Goal: Information Seeking & Learning: Learn about a topic

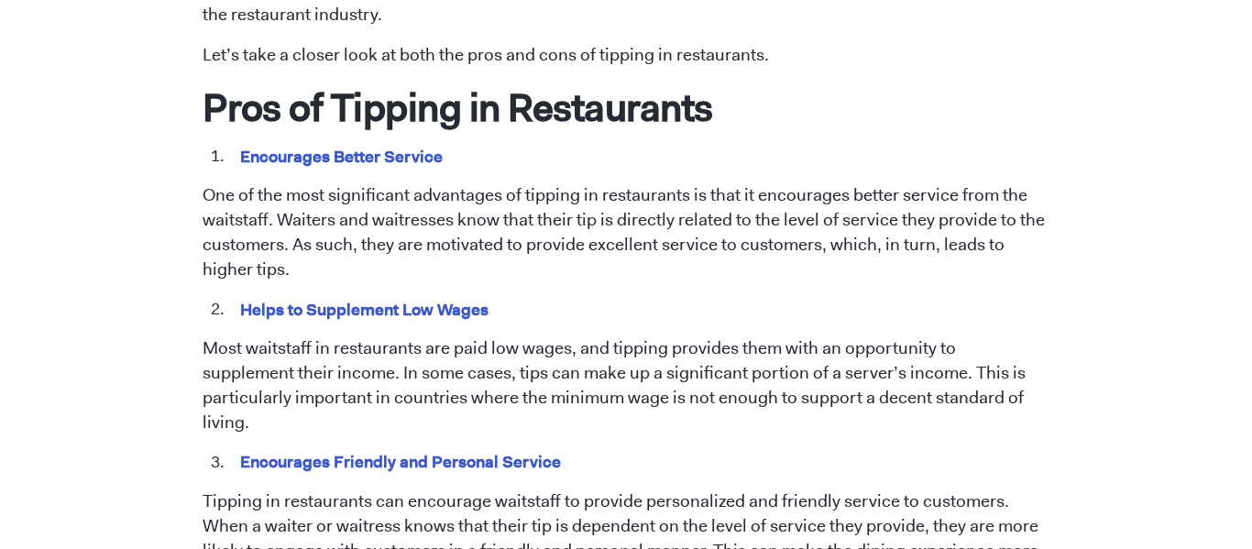
scroll to position [919, 0]
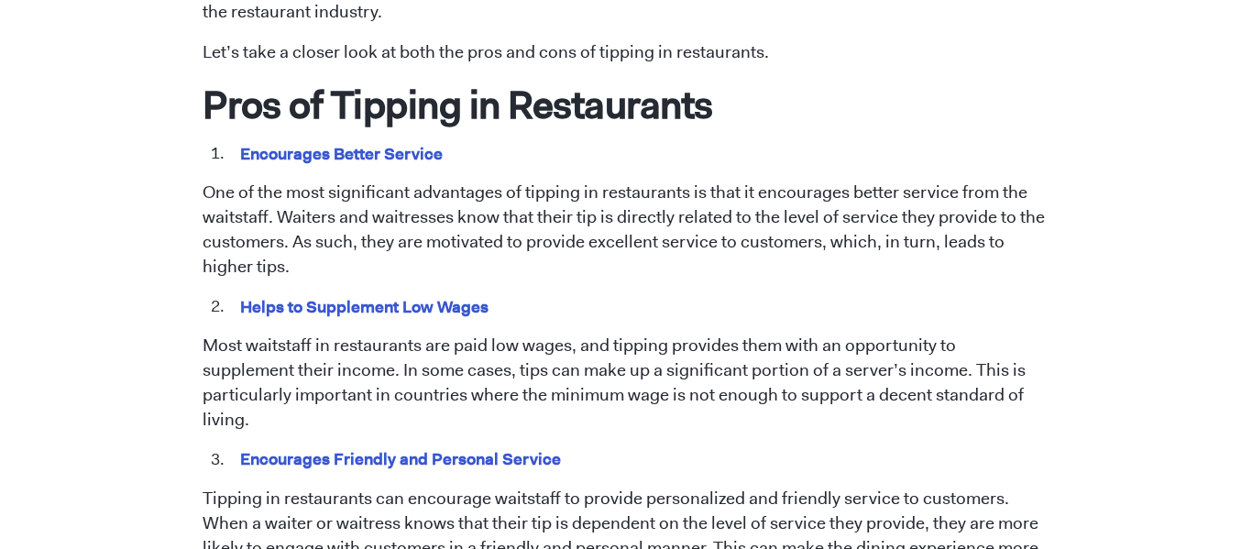
click at [396, 307] on mark "Helps to Supplement Low Wages" at bounding box center [364, 306] width 255 height 28
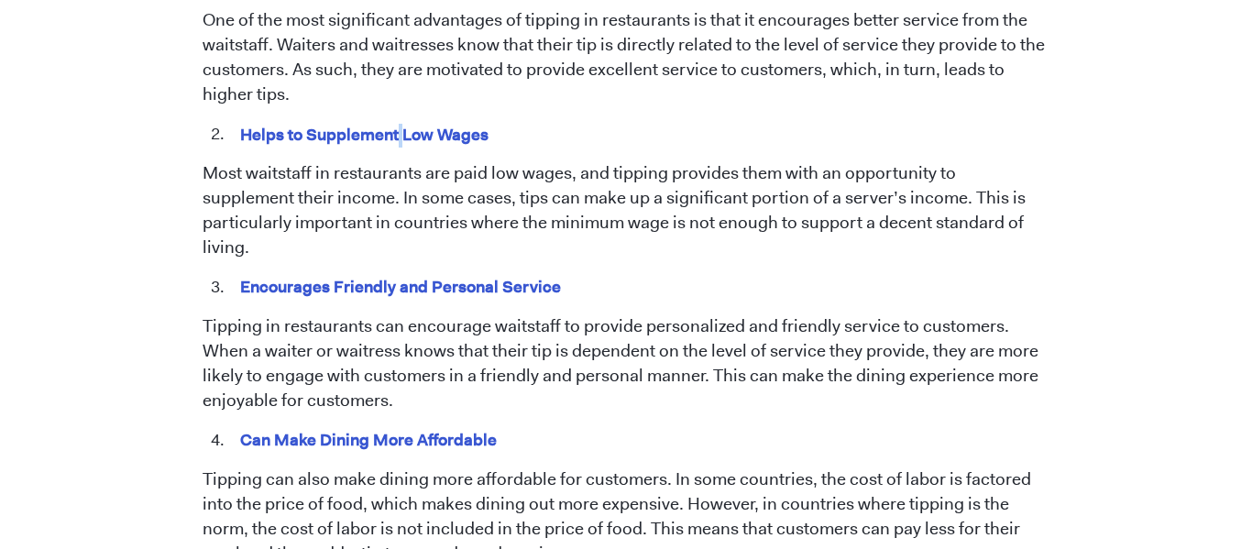
scroll to position [1094, 0]
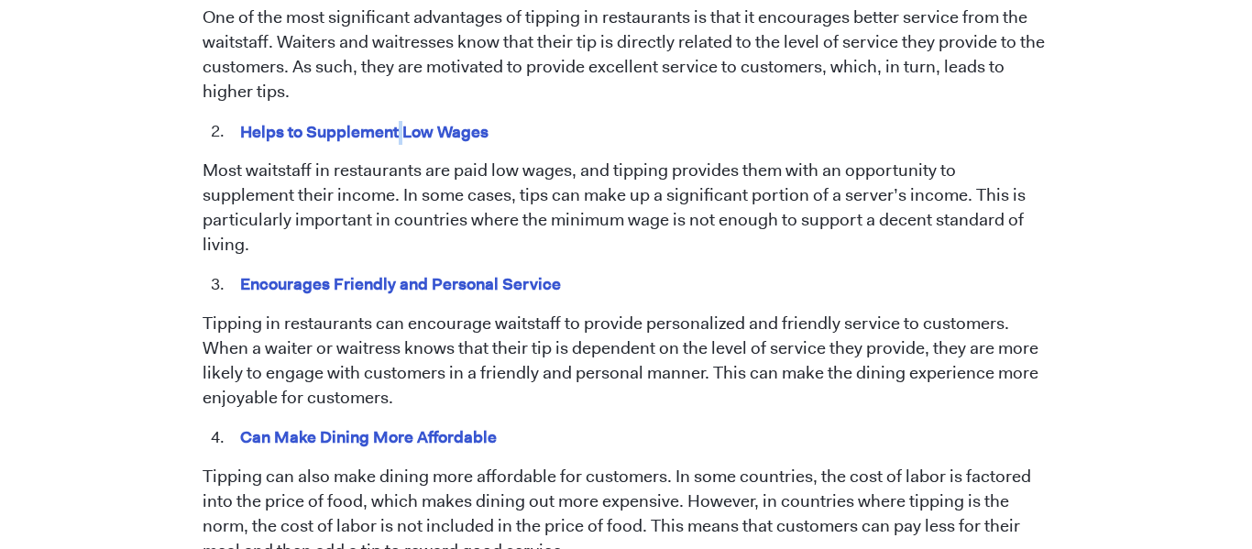
click at [452, 269] on mark "Encourages Friendly and Personal Service" at bounding box center [400, 283] width 327 height 28
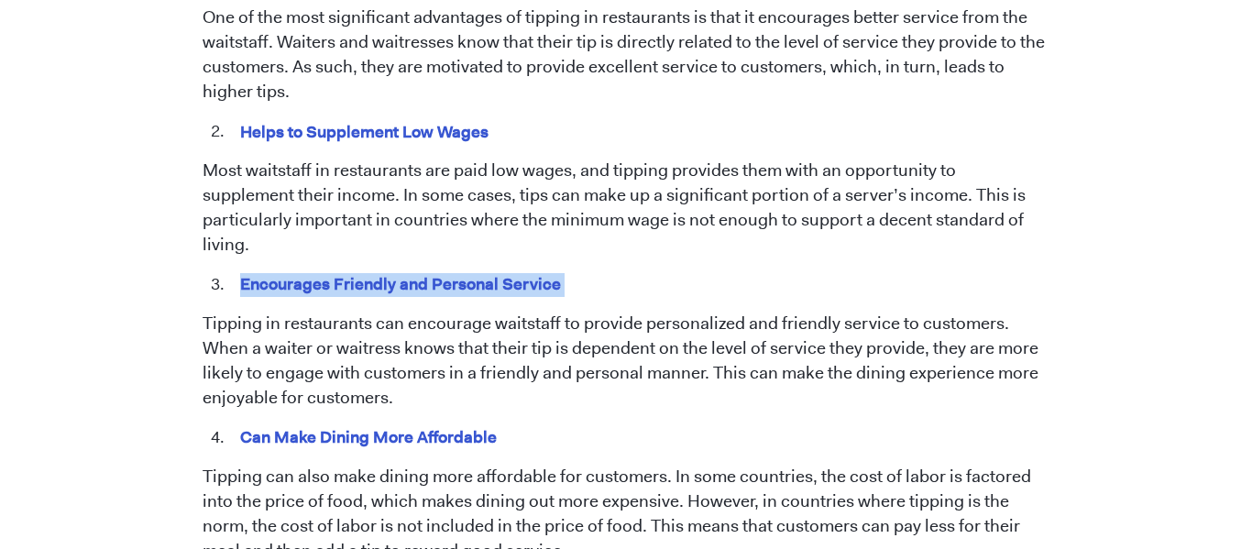
click at [452, 269] on mark "Encourages Friendly and Personal Service" at bounding box center [400, 283] width 327 height 28
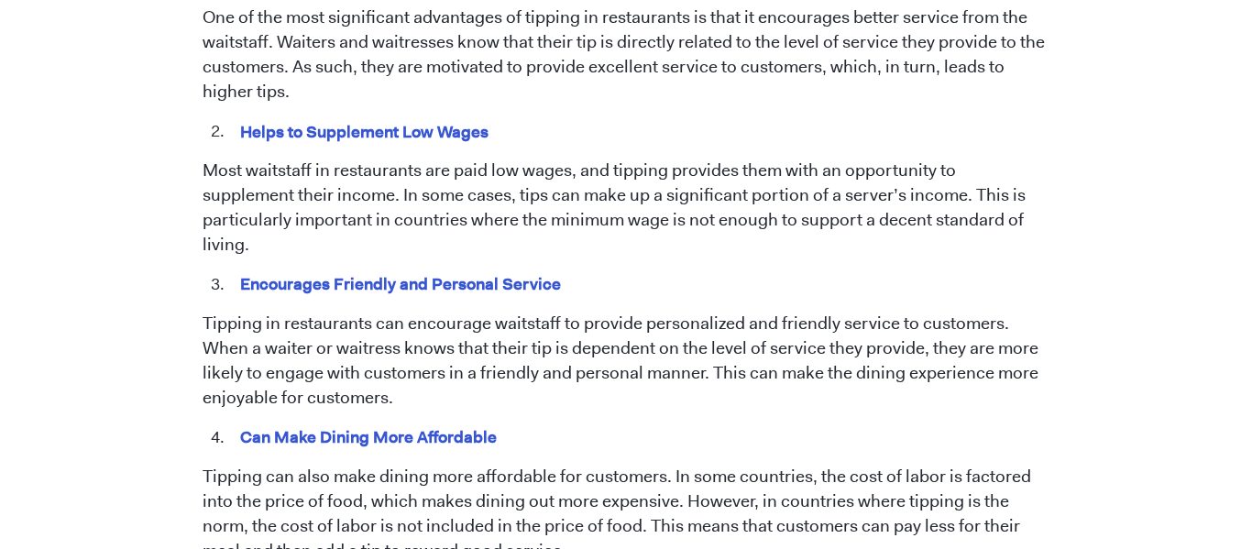
click at [452, 269] on mark "Encourages Friendly and Personal Service" at bounding box center [400, 283] width 327 height 28
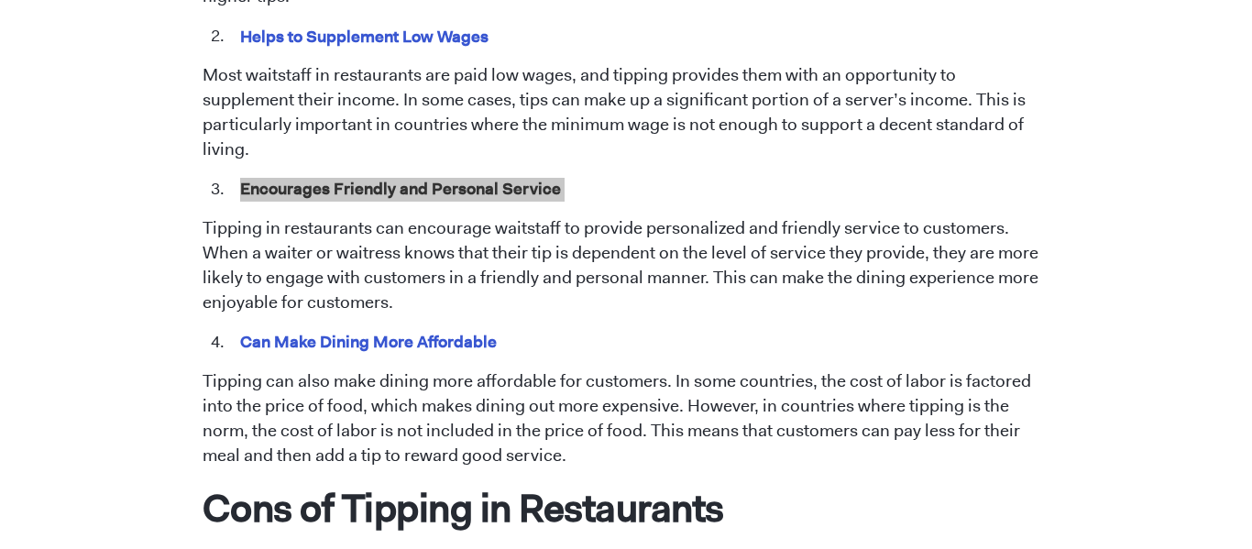
scroll to position [963, 0]
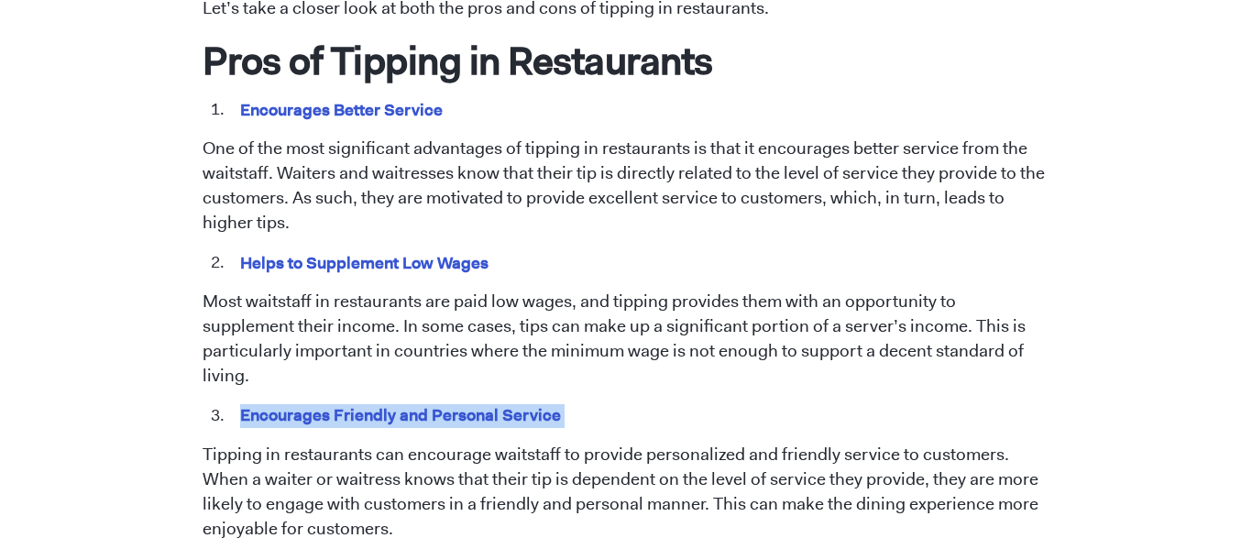
click at [379, 270] on mark "Helps to Supplement Low Wages" at bounding box center [364, 262] width 255 height 28
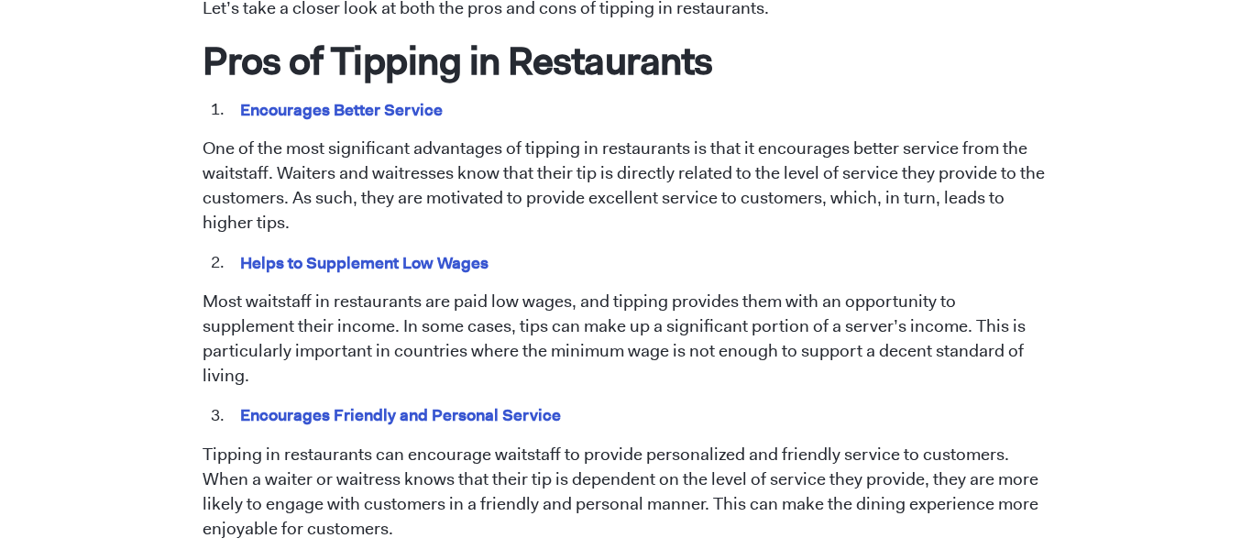
click at [379, 270] on mark "Helps to Supplement Low Wages" at bounding box center [364, 262] width 255 height 28
copy span "Helps to Supplement Low Wages"
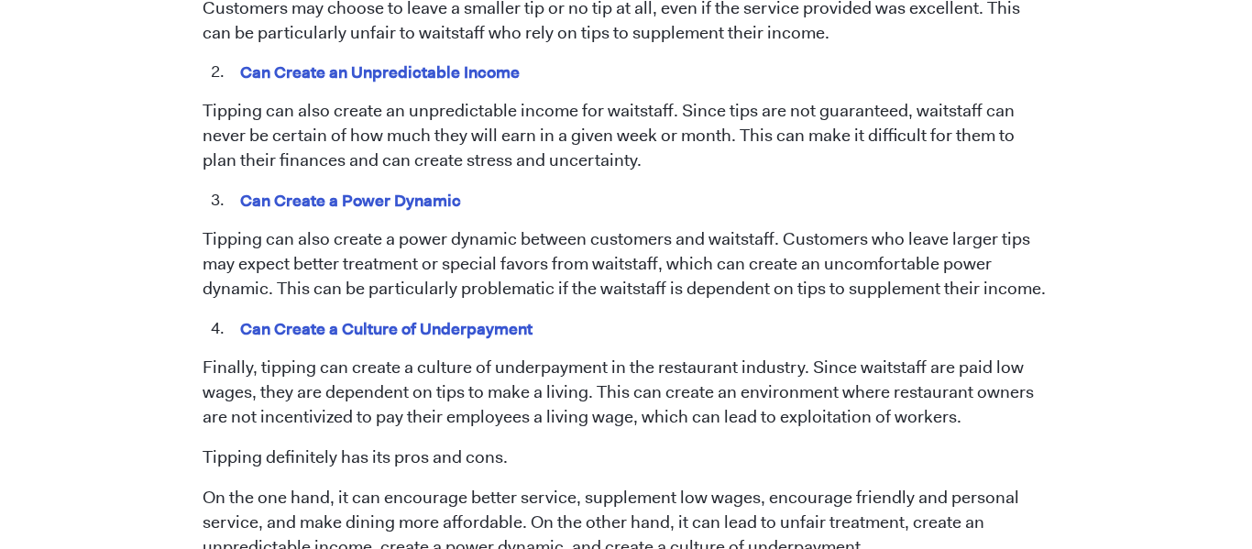
scroll to position [1808, 0]
